Goal: Information Seeking & Learning: Check status

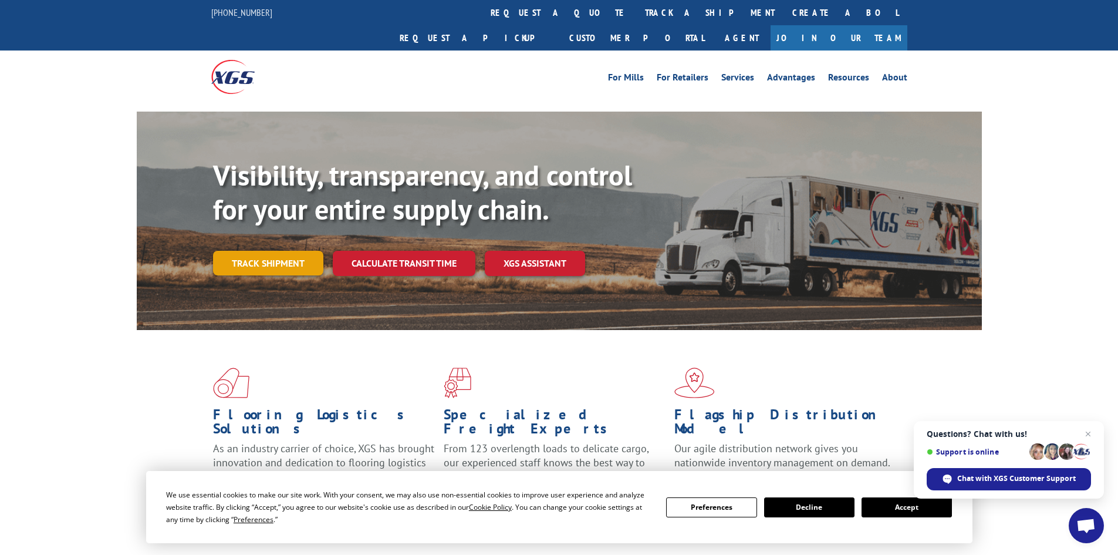
click at [286, 251] on link "Track shipment" at bounding box center [268, 263] width 110 height 25
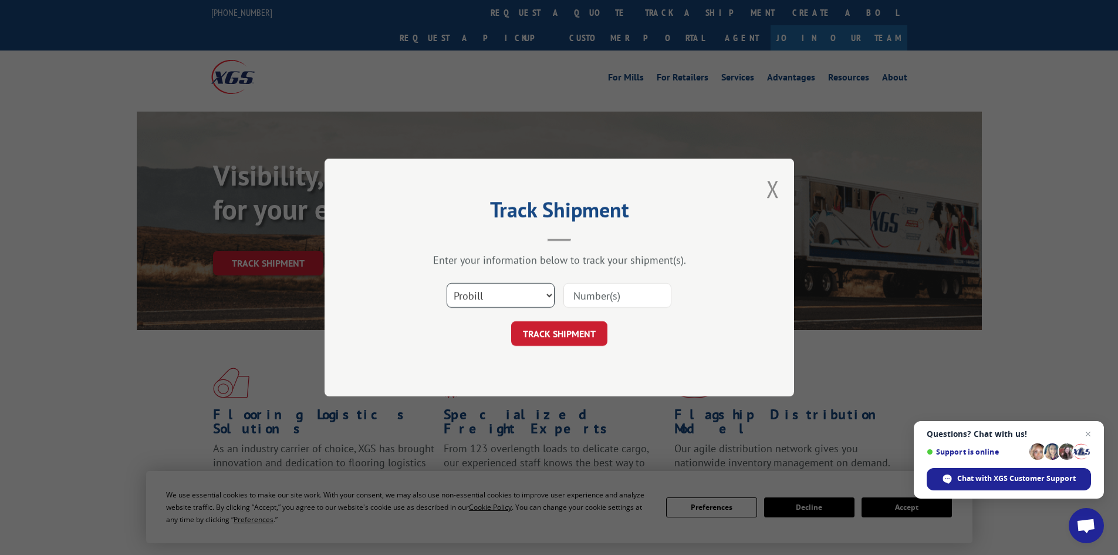
click at [527, 296] on select "Select category... Probill BOL PO" at bounding box center [501, 295] width 108 height 25
select select "bol"
click at [447, 283] on select "Select category... Probill BOL PO" at bounding box center [501, 295] width 108 height 25
click at [609, 292] on input at bounding box center [618, 295] width 108 height 25
paste input "16999081"
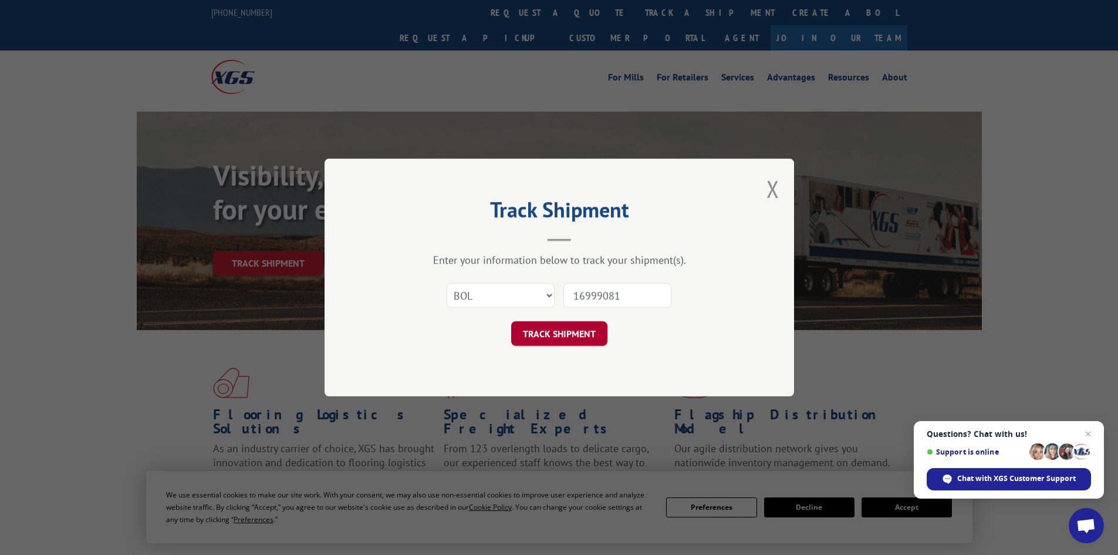
type input "16999081"
click at [568, 332] on button "TRACK SHIPMENT" at bounding box center [559, 333] width 96 height 25
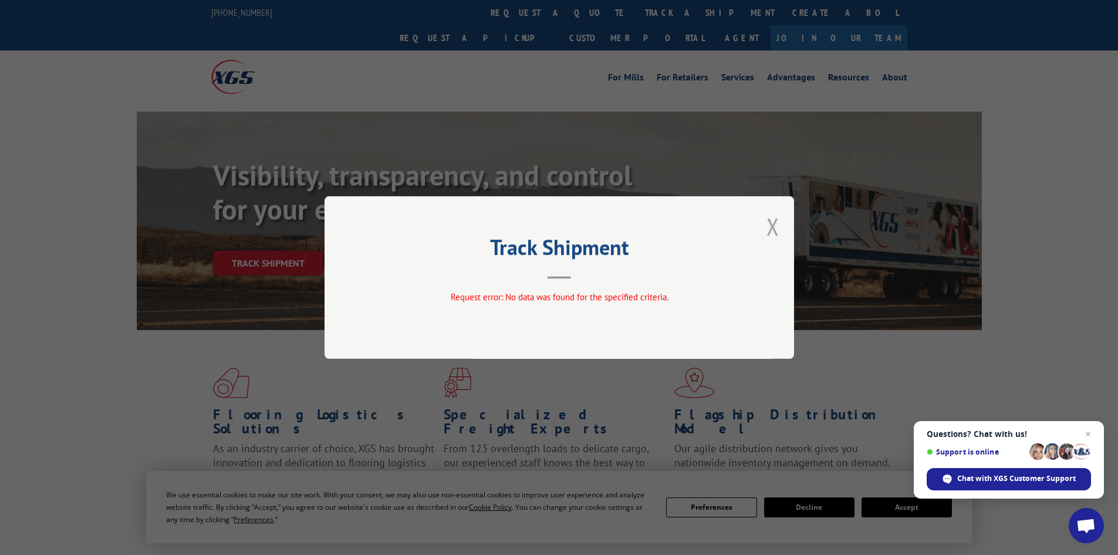
click at [775, 226] on button "Close modal" at bounding box center [773, 226] width 13 height 31
